Goal: Navigation & Orientation: Find specific page/section

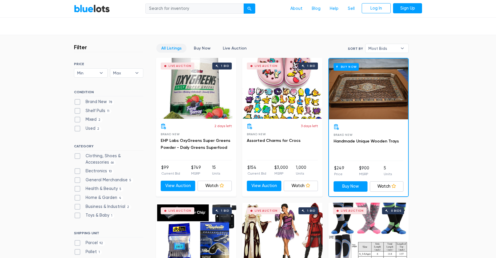
scroll to position [78, 0]
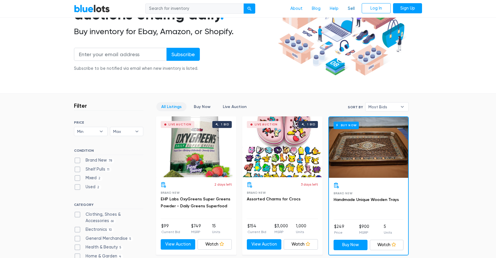
click at [348, 11] on link "Sell" at bounding box center [351, 8] width 16 height 11
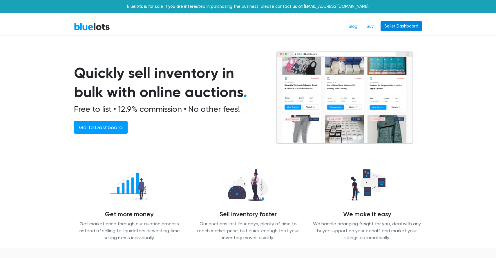
click at [394, 30] on link "Seller Dashboard" at bounding box center [400, 26] width 41 height 10
click at [398, 26] on link "Seller Dashboard" at bounding box center [400, 26] width 41 height 10
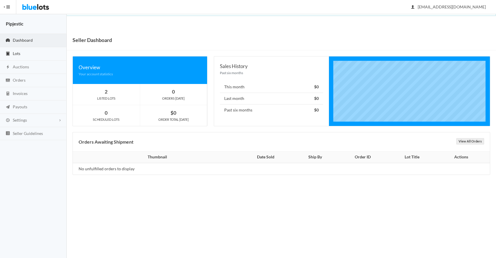
click at [31, 51] on link "Lots" at bounding box center [33, 53] width 67 height 13
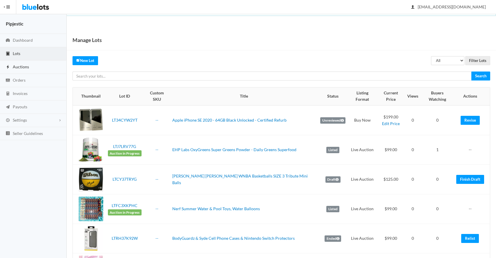
click at [32, 66] on link "Auctions" at bounding box center [33, 67] width 67 height 13
